Goal: Information Seeking & Learning: Learn about a topic

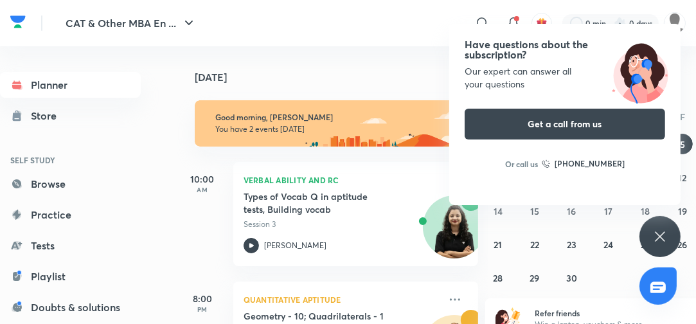
click at [454, 99] on div "Have questions about the subscription? Our expert can answer all your questions…" at bounding box center [564, 114] width 231 height 181
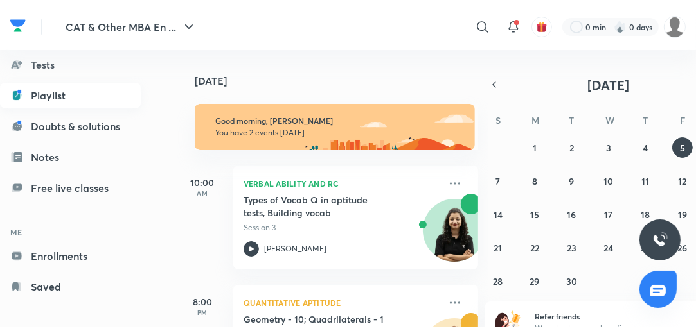
scroll to position [185, 0]
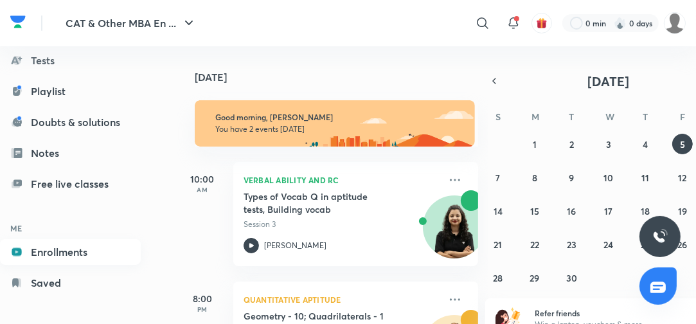
click at [57, 252] on link "Enrollments" at bounding box center [70, 252] width 141 height 26
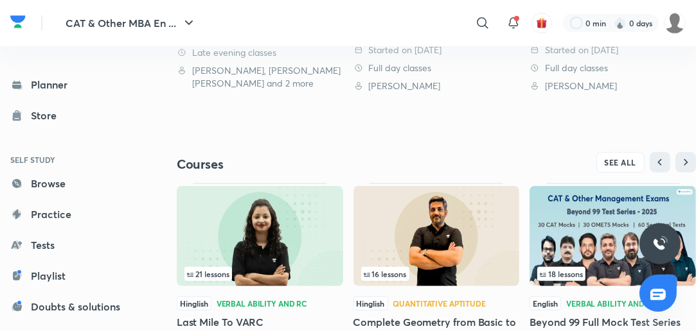
scroll to position [462, 0]
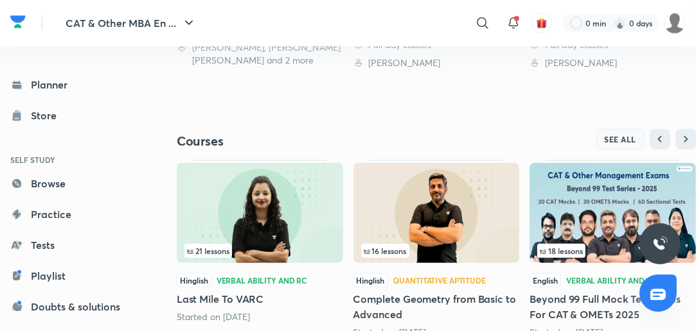
click at [610, 141] on span "SEE ALL" at bounding box center [620, 139] width 32 height 9
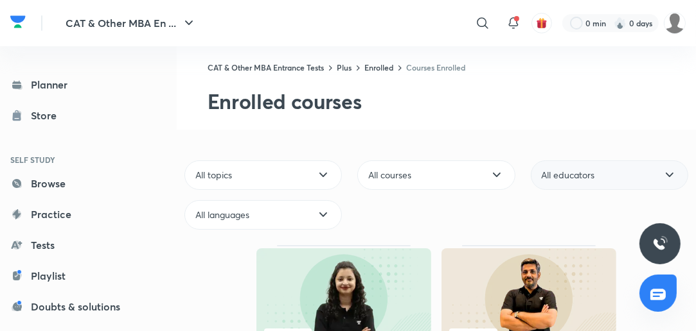
click at [577, 176] on span "All educators" at bounding box center [567, 175] width 53 height 13
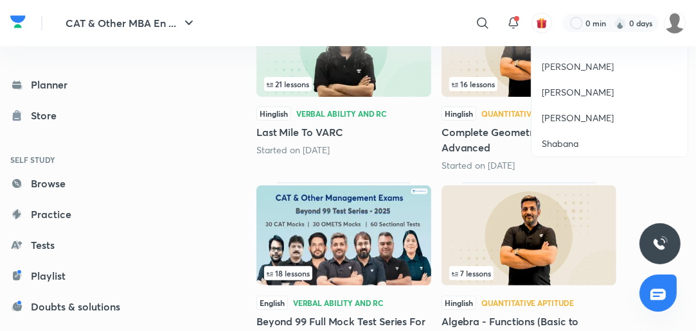
scroll to position [257, 0]
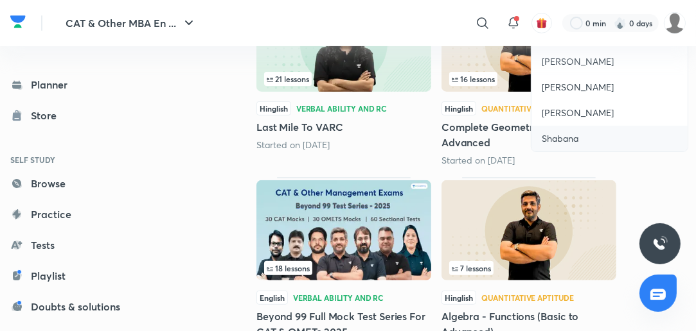
click at [577, 138] on span "Shabana" at bounding box center [559, 138] width 37 height 13
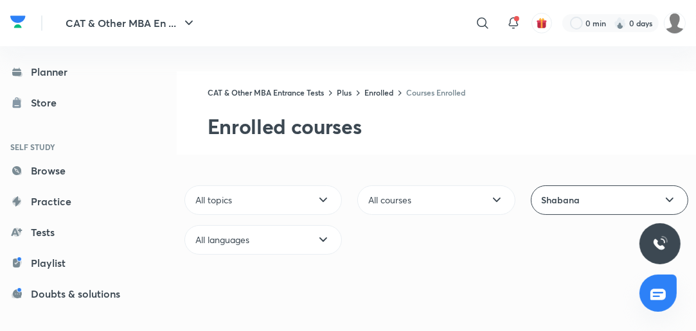
scroll to position [115, 0]
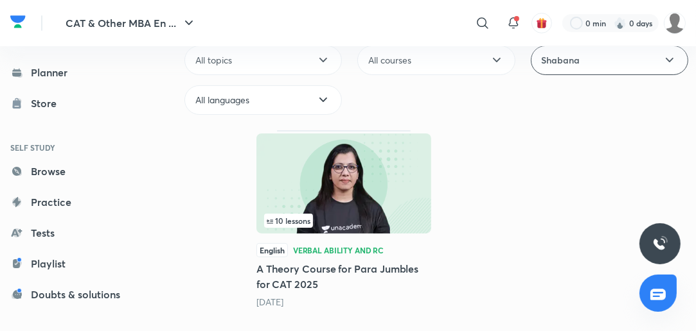
click at [339, 270] on h5 "A Theory Course for Para Jumbles for CAT 2025" at bounding box center [343, 276] width 175 height 31
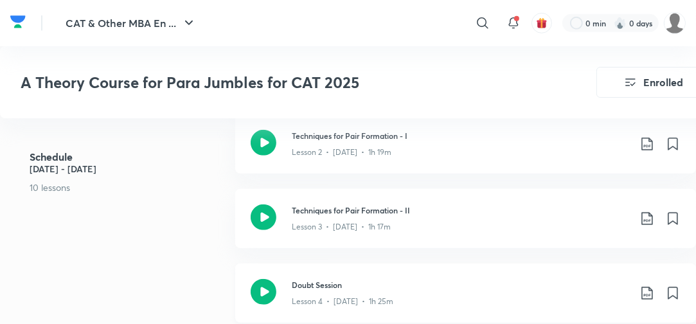
scroll to position [565, 0]
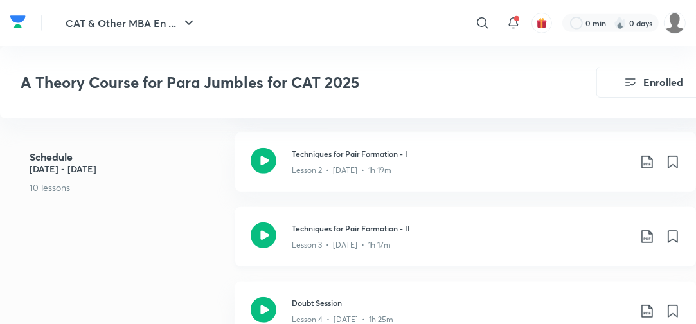
click at [328, 229] on h3 "Techniques for Pair Formation - II" at bounding box center [460, 228] width 337 height 12
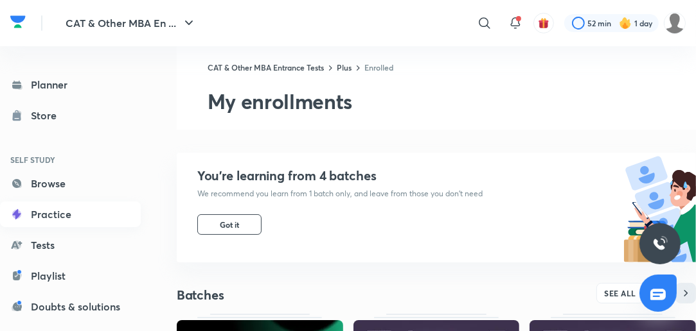
click at [41, 218] on link "Practice" at bounding box center [70, 215] width 141 height 26
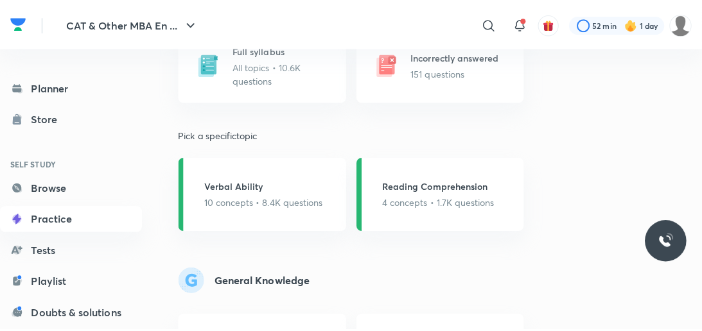
scroll to position [1130, 0]
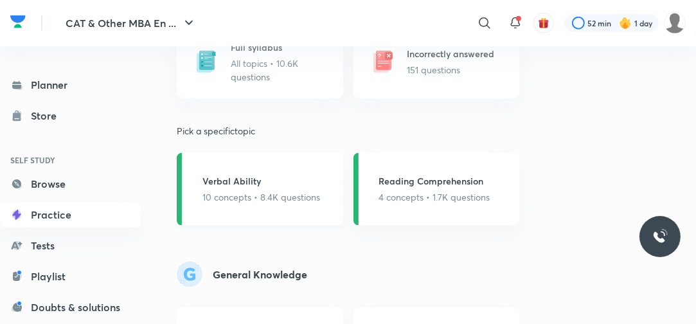
click at [251, 183] on h5 "Verbal Ability" at bounding box center [261, 180] width 118 height 13
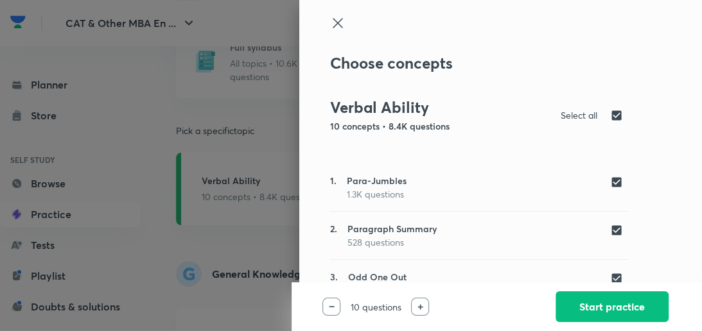
click at [610, 234] on input "checkbox" at bounding box center [619, 230] width 18 height 13
checkbox input "false"
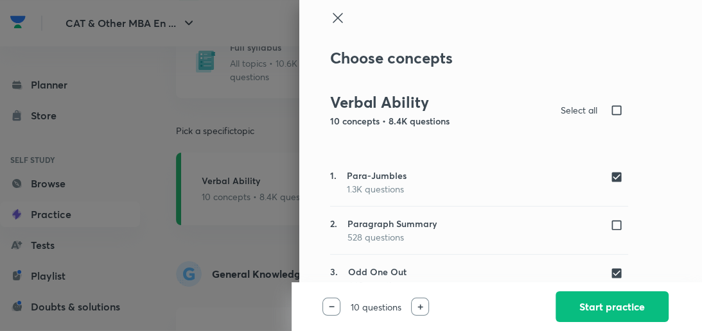
scroll to position [0, 0]
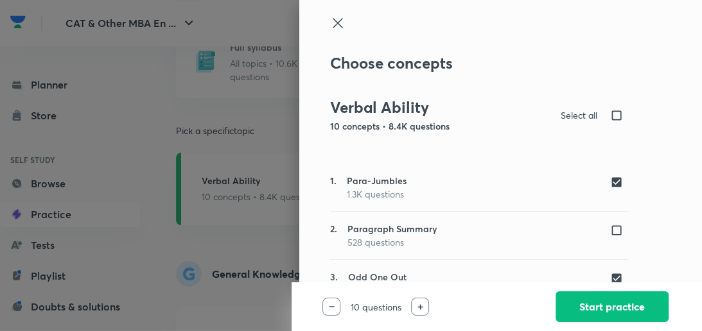
click at [615, 119] on input "checkbox" at bounding box center [619, 115] width 18 height 13
checkbox input "true"
click at [615, 119] on input "checkbox" at bounding box center [619, 115] width 18 height 13
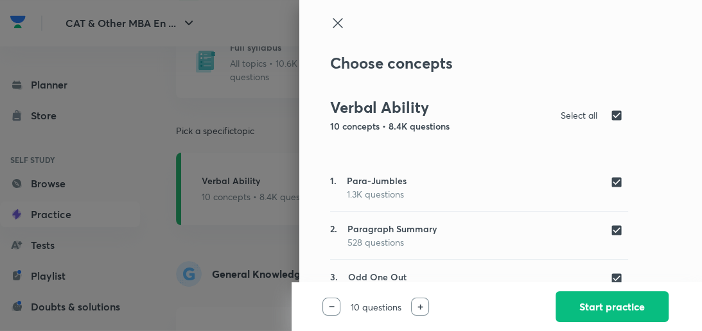
checkbox input "false"
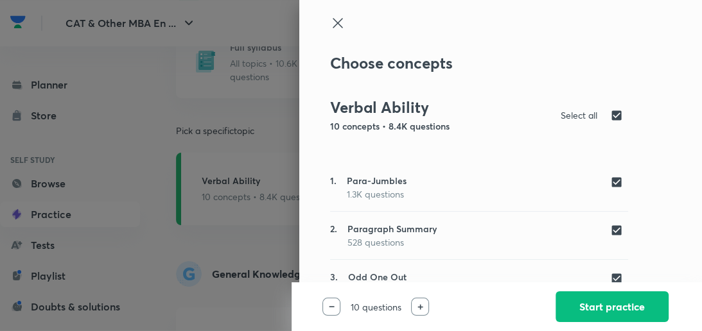
checkbox input "false"
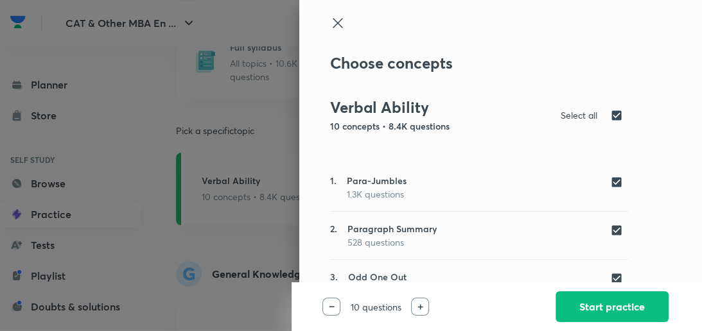
checkbox input "false"
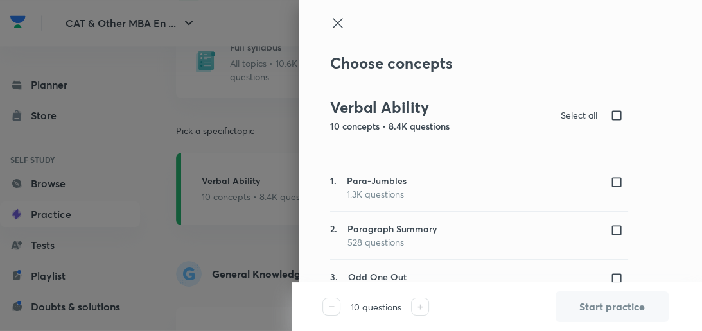
click at [610, 184] on input "checkbox" at bounding box center [619, 182] width 18 height 13
checkbox input "true"
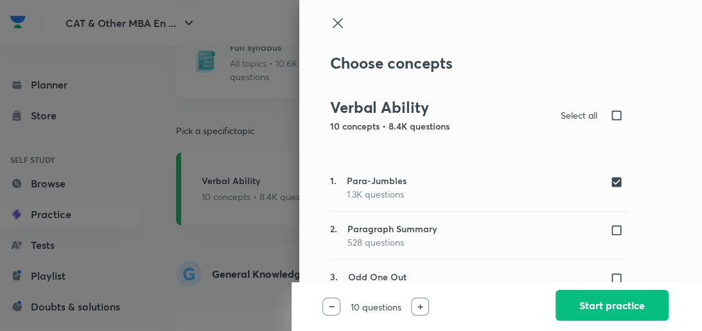
click at [633, 304] on button "Start practice" at bounding box center [612, 305] width 113 height 31
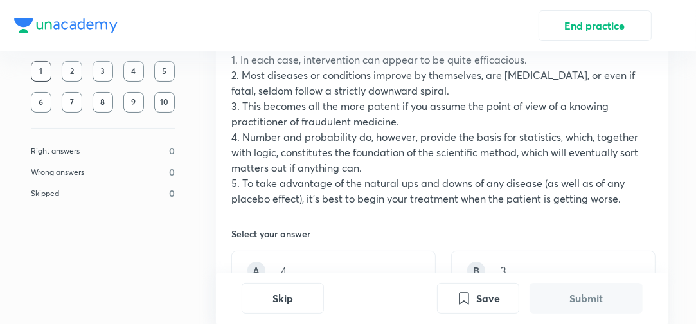
scroll to position [154, 0]
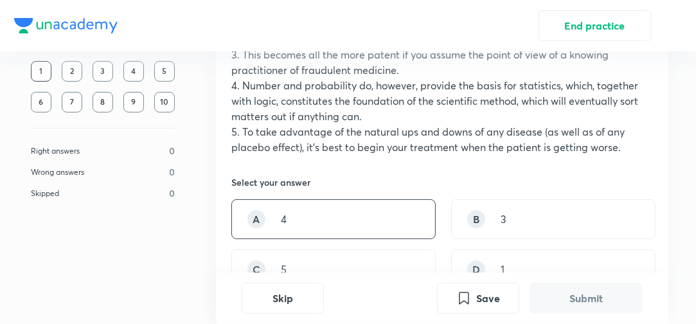
click at [369, 233] on div "A 4" at bounding box center [333, 219] width 204 height 40
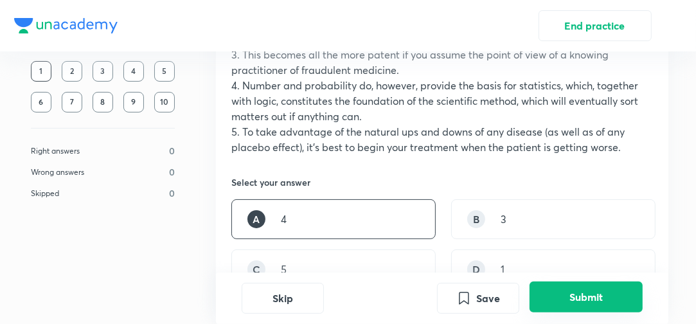
click at [631, 285] on button "Submit" at bounding box center [585, 296] width 113 height 31
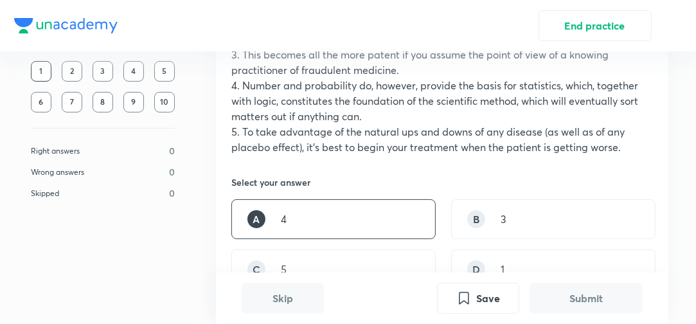
scroll to position [484, 0]
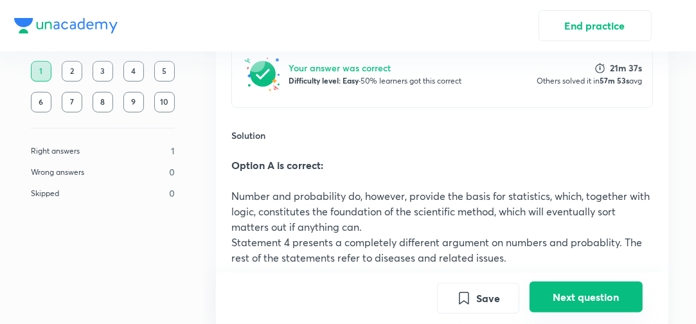
click at [622, 293] on button "Next question" at bounding box center [585, 296] width 113 height 31
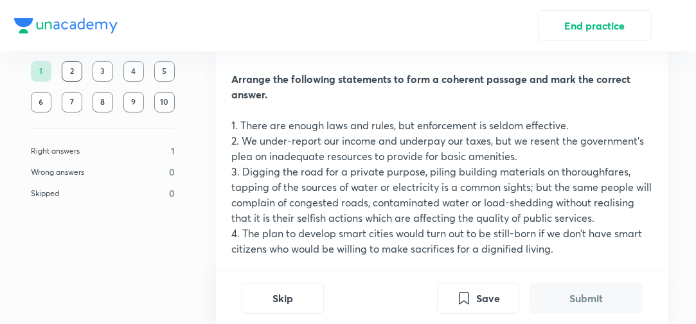
scroll to position [51, 0]
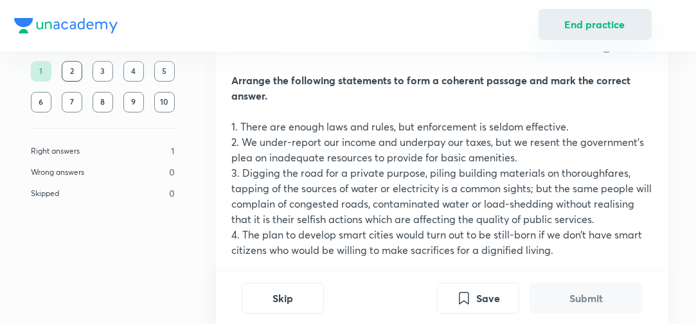
click at [590, 20] on button "End practice" at bounding box center [594, 24] width 113 height 31
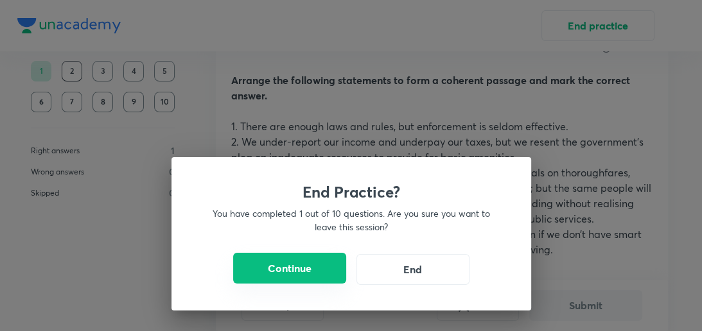
click at [291, 276] on button "Continue" at bounding box center [289, 268] width 113 height 31
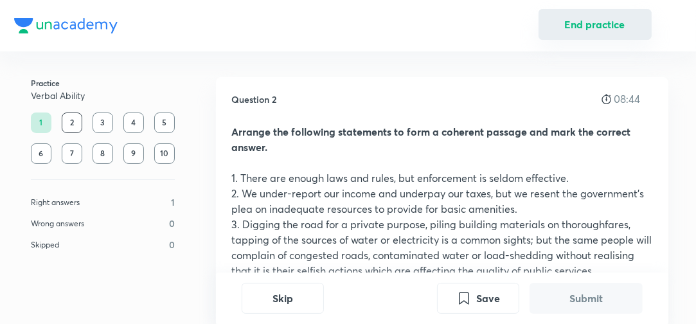
click at [604, 21] on button "End practice" at bounding box center [594, 24] width 113 height 31
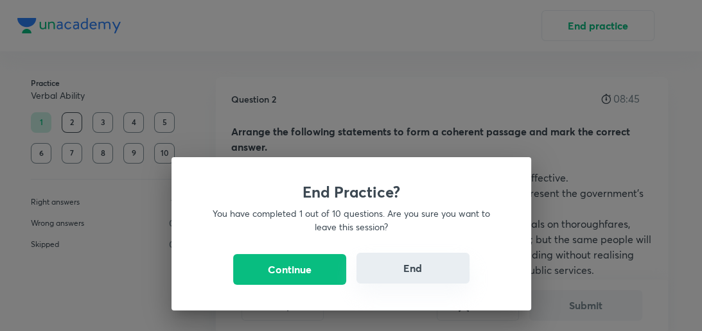
click at [396, 265] on button "End" at bounding box center [412, 268] width 113 height 31
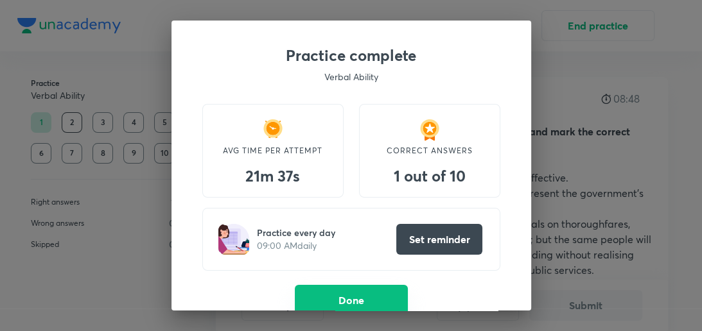
click at [342, 305] on button "Done" at bounding box center [351, 300] width 113 height 31
